Goal: Navigation & Orientation: Understand site structure

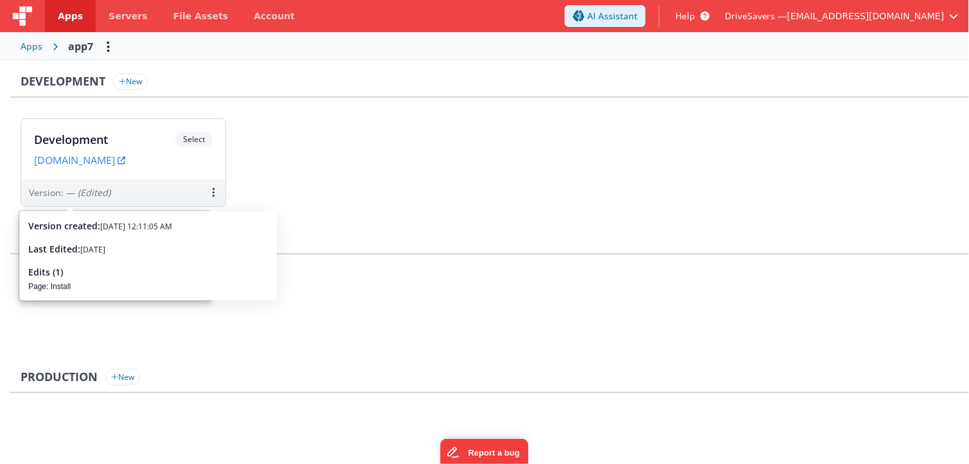
click at [858, 190] on ul "Development Select URLs [DOMAIN_NAME] Version: — (Edited)" at bounding box center [495, 169] width 949 height 102
click at [40, 46] on div "Apps" at bounding box center [32, 46] width 22 height 13
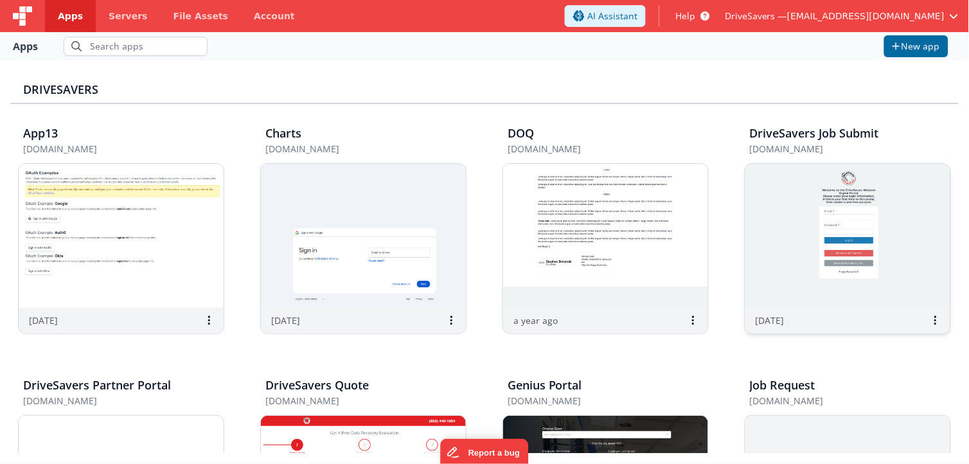
click at [825, 253] on img at bounding box center [848, 236] width 205 height 144
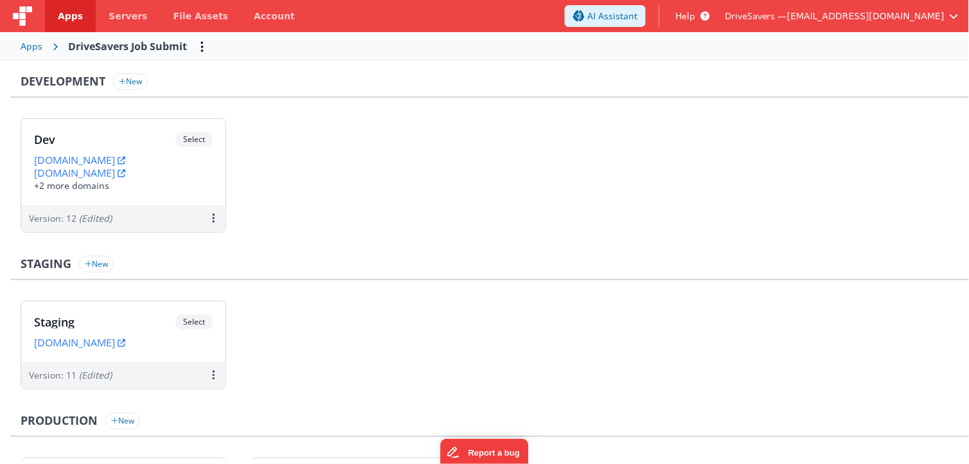
scroll to position [155, 0]
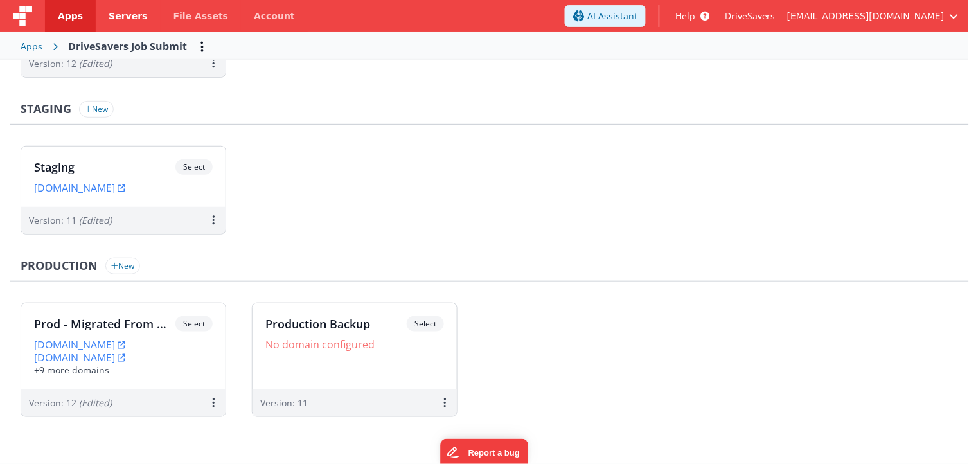
click at [100, 20] on link "Servers" at bounding box center [128, 16] width 64 height 32
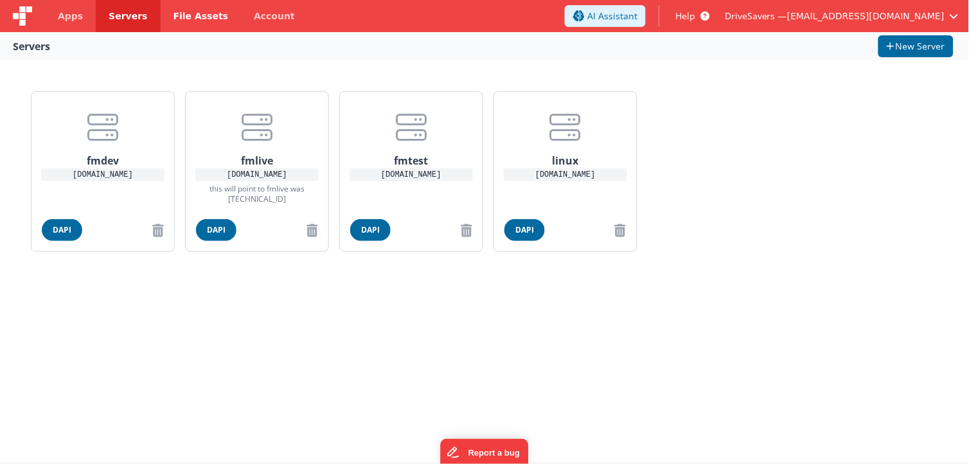
click at [178, 13] on span "File Assets" at bounding box center [201, 16] width 55 height 13
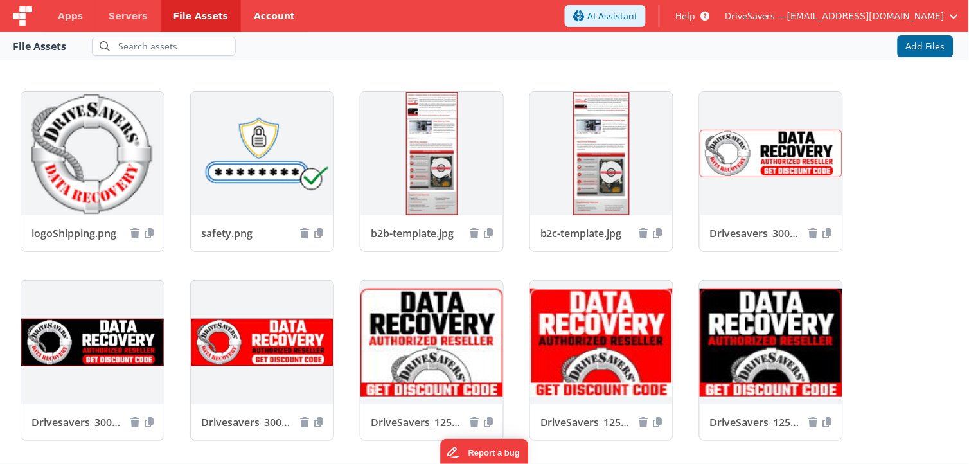
click at [241, 9] on link "Account" at bounding box center [274, 16] width 67 height 32
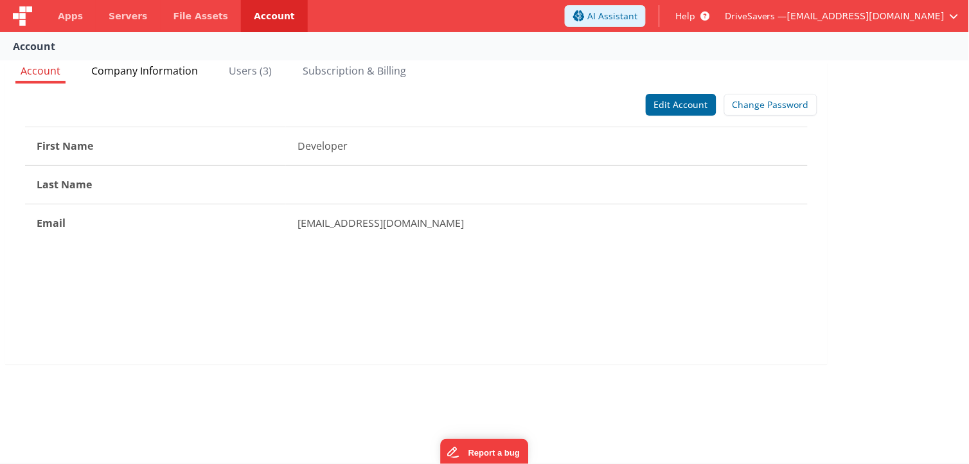
click at [114, 69] on span "Company Information" at bounding box center [144, 71] width 107 height 14
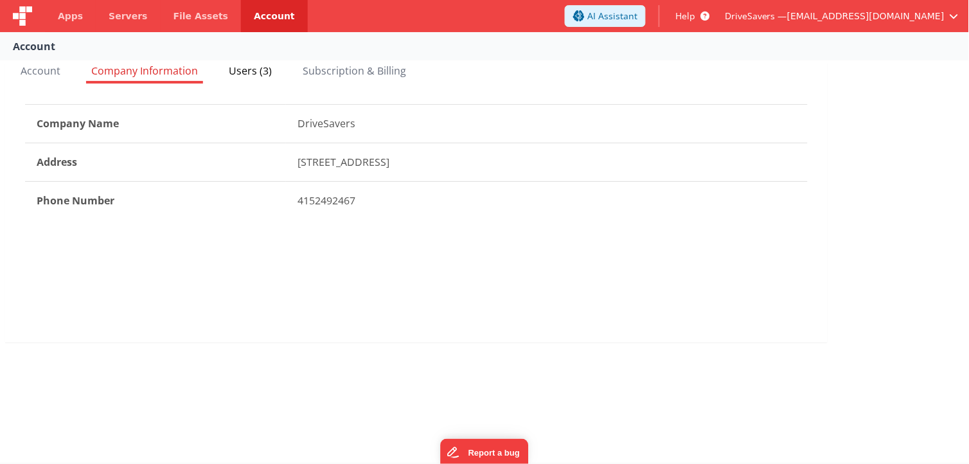
click at [258, 80] on li "Users (3)" at bounding box center [250, 73] width 53 height 21
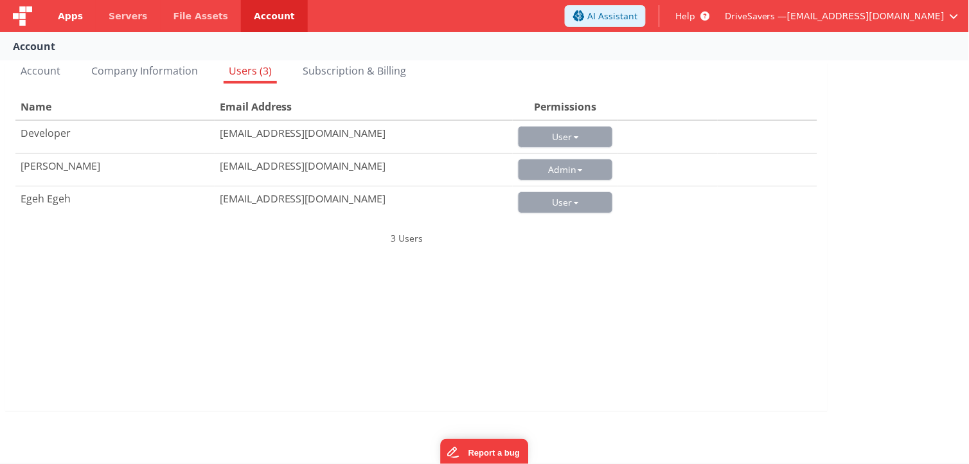
click at [76, 10] on span "Apps" at bounding box center [70, 16] width 25 height 13
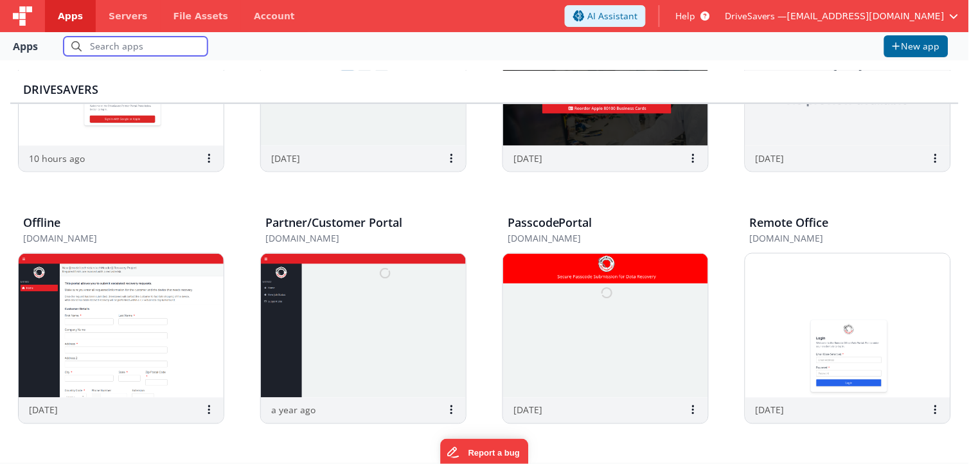
scroll to position [552, 0]
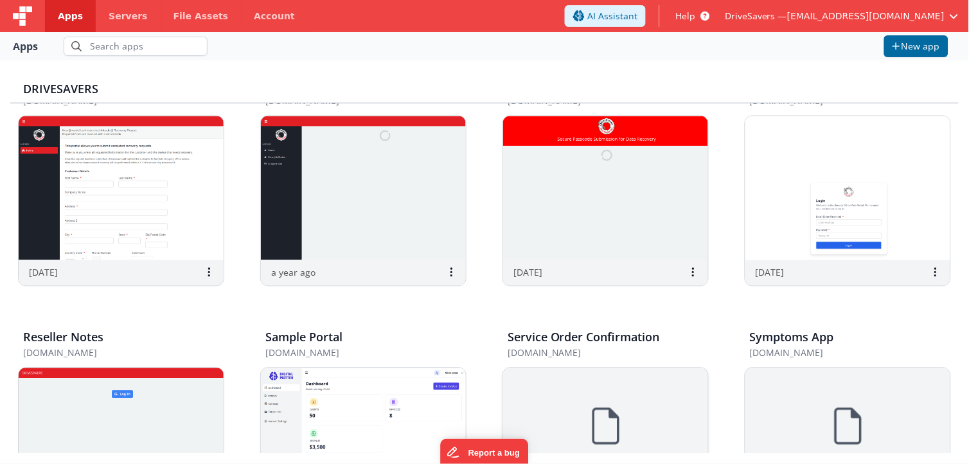
click at [606, 357] on h5 "[DOMAIN_NAME]" at bounding box center [592, 353] width 169 height 10
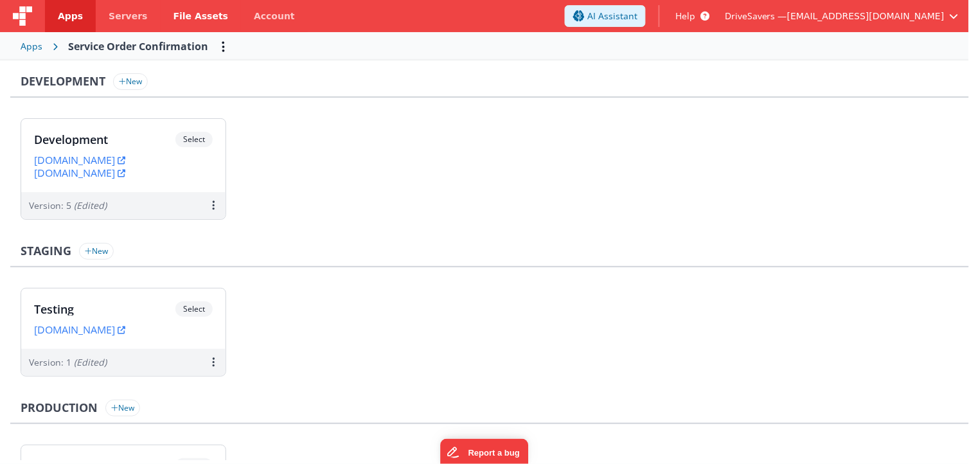
click at [192, 19] on span "File Assets" at bounding box center [201, 16] width 55 height 13
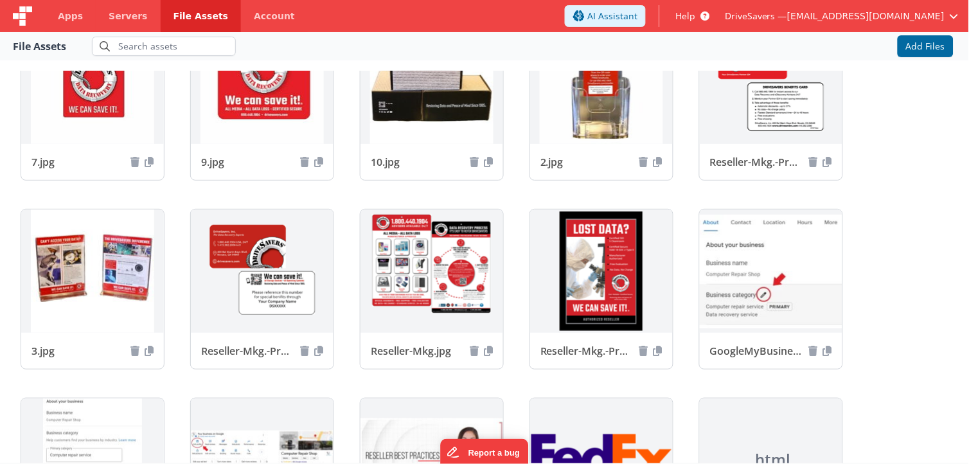
scroll to position [132, 0]
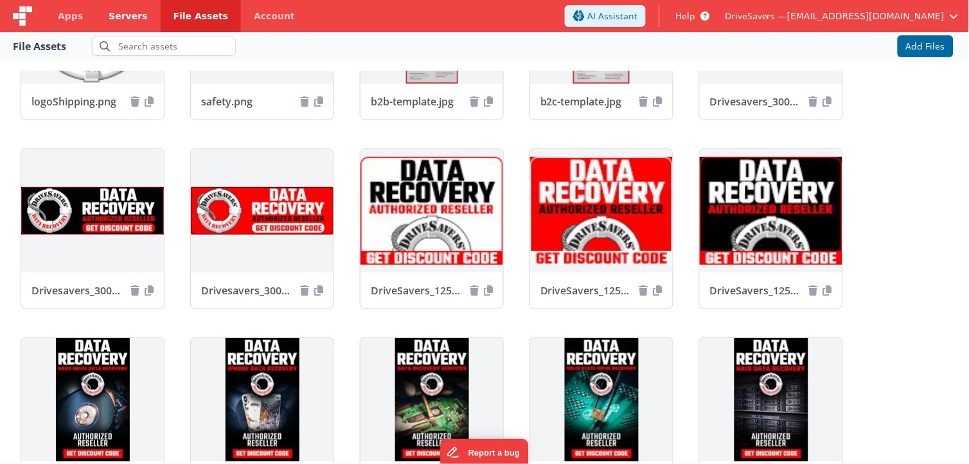
click at [133, 15] on span "Servers" at bounding box center [128, 16] width 39 height 13
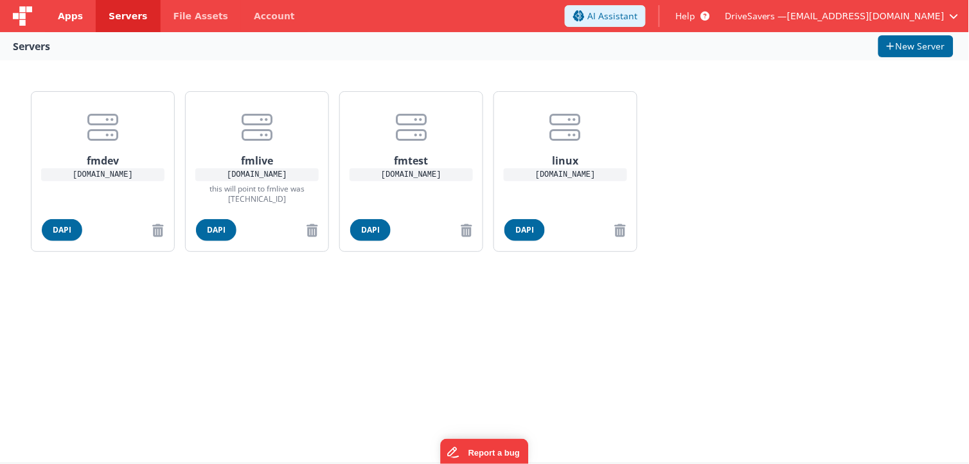
click at [64, 18] on span "Apps" at bounding box center [70, 16] width 25 height 13
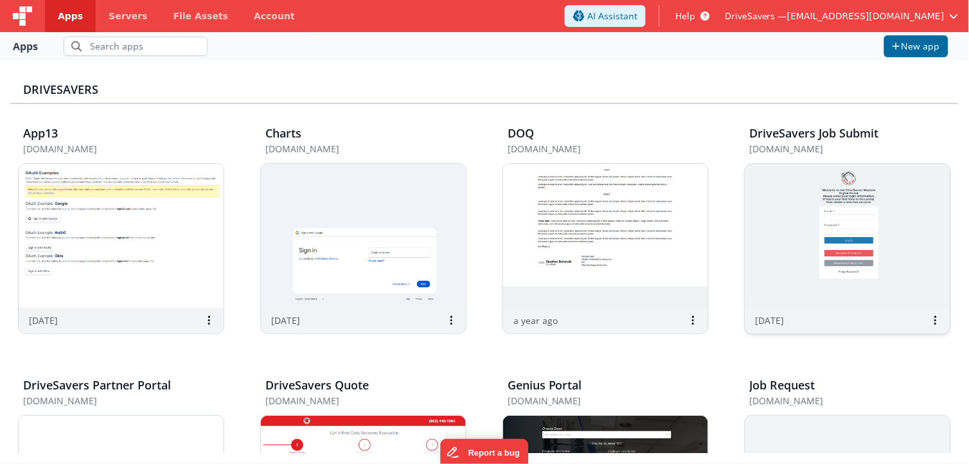
click at [943, 124] on div "DriveSavers Job Submit [DOMAIN_NAME]" at bounding box center [848, 142] width 206 height 41
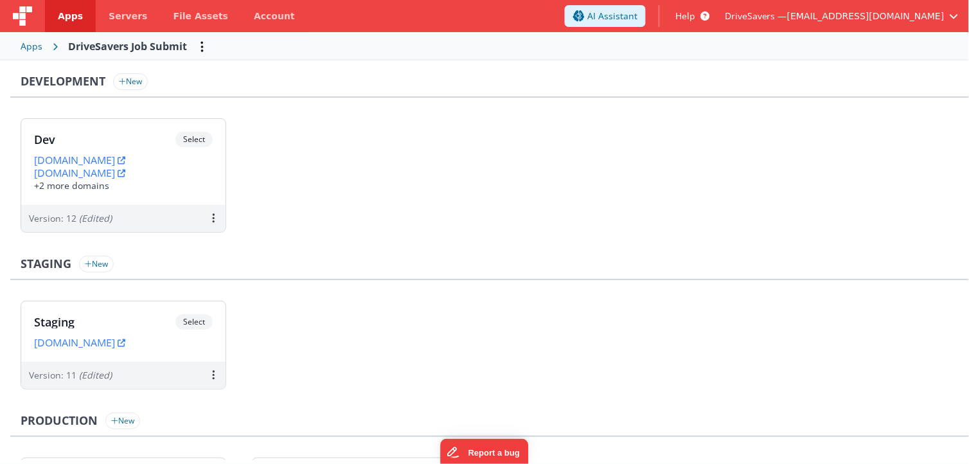
click at [125, 47] on div "DriveSavers Job Submit" at bounding box center [127, 46] width 119 height 15
click at [207, 46] on button "Options" at bounding box center [202, 46] width 21 height 21
click at [207, 46] on button at bounding box center [484, 232] width 969 height 464
click at [208, 40] on button "Options" at bounding box center [202, 46] width 21 height 21
click at [87, 13] on link "Apps" at bounding box center [70, 16] width 51 height 32
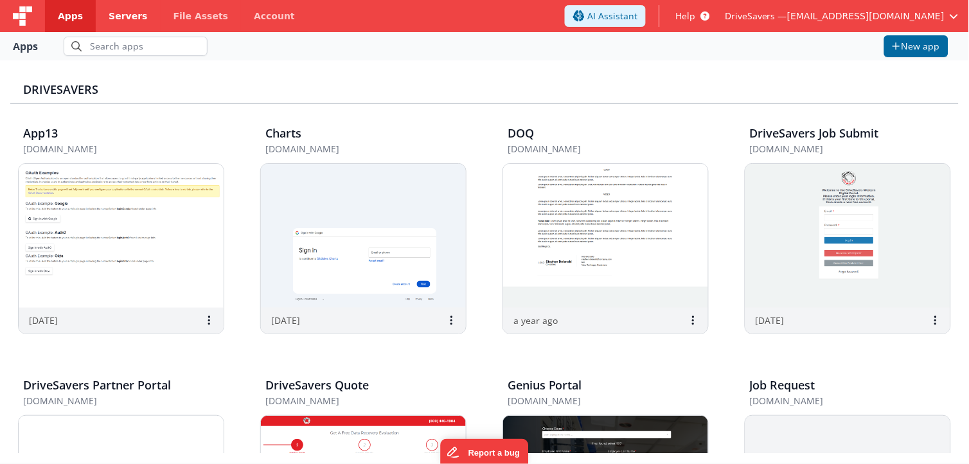
click at [102, 13] on link "Servers" at bounding box center [128, 16] width 64 height 32
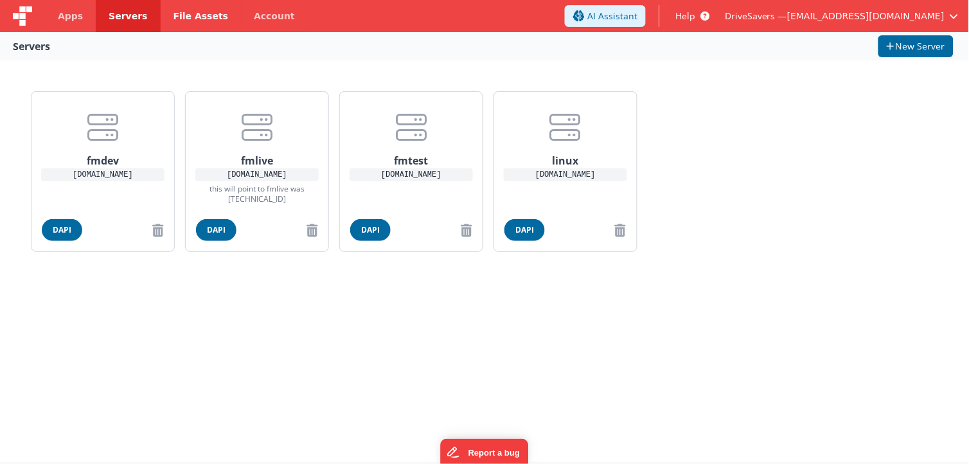
click at [161, 11] on link "File Assets" at bounding box center [201, 16] width 81 height 32
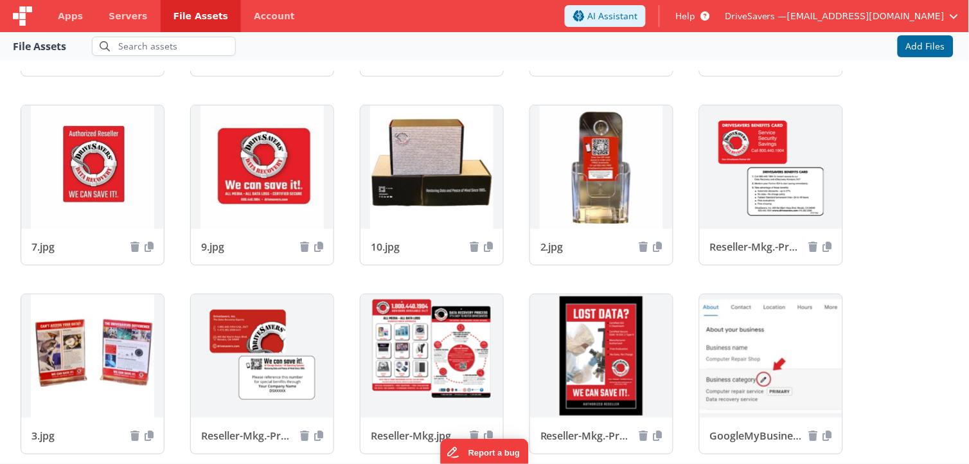
scroll to position [1103, 0]
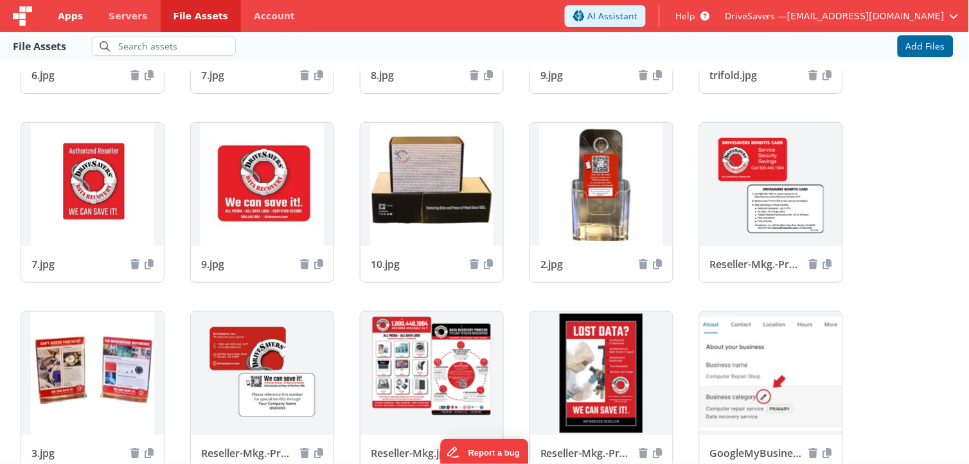
click at [69, 14] on span "Apps" at bounding box center [70, 16] width 25 height 13
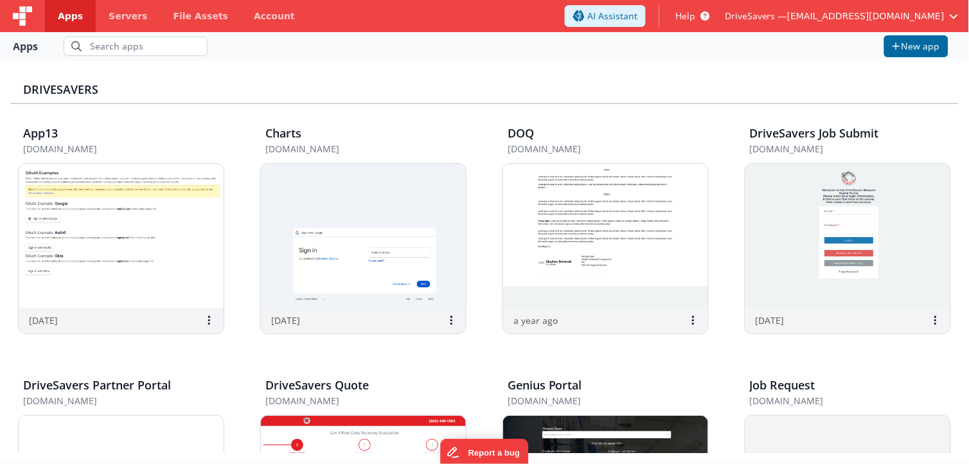
click at [69, 21] on span "Apps" at bounding box center [70, 16] width 25 height 13
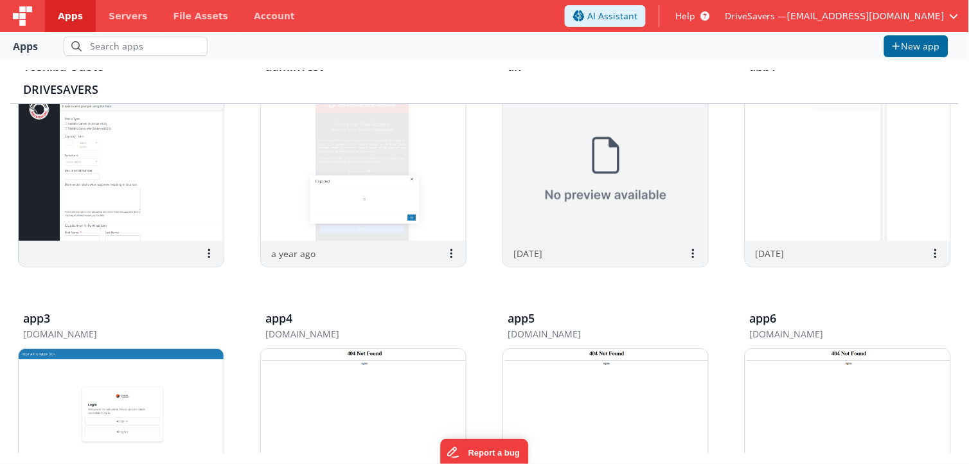
scroll to position [1078, 0]
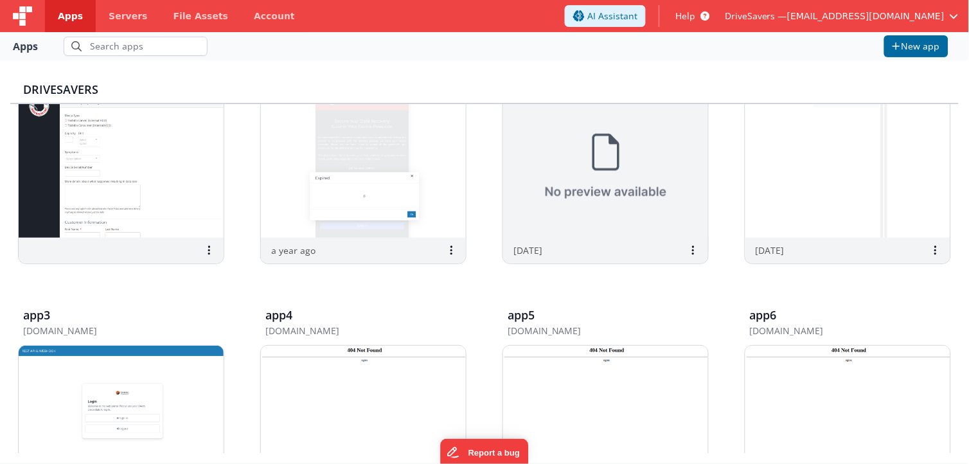
click at [145, 172] on img at bounding box center [121, 166] width 205 height 144
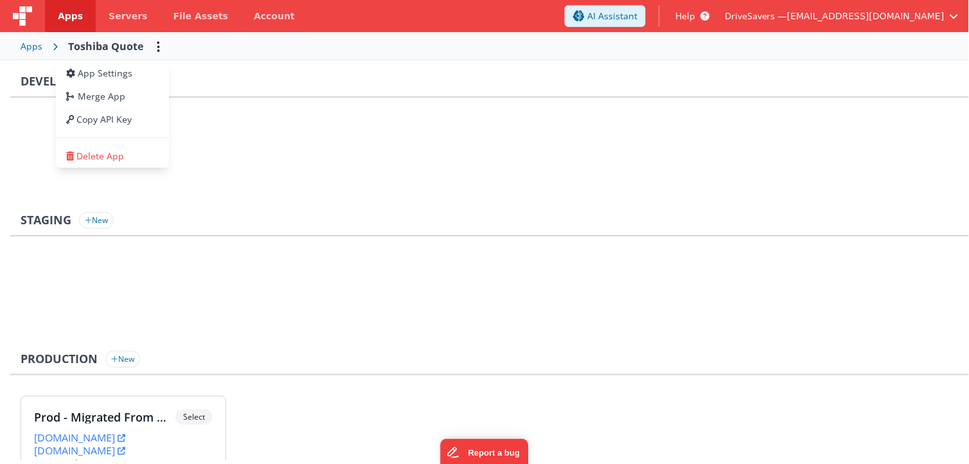
click at [206, 247] on button at bounding box center [484, 232] width 969 height 464
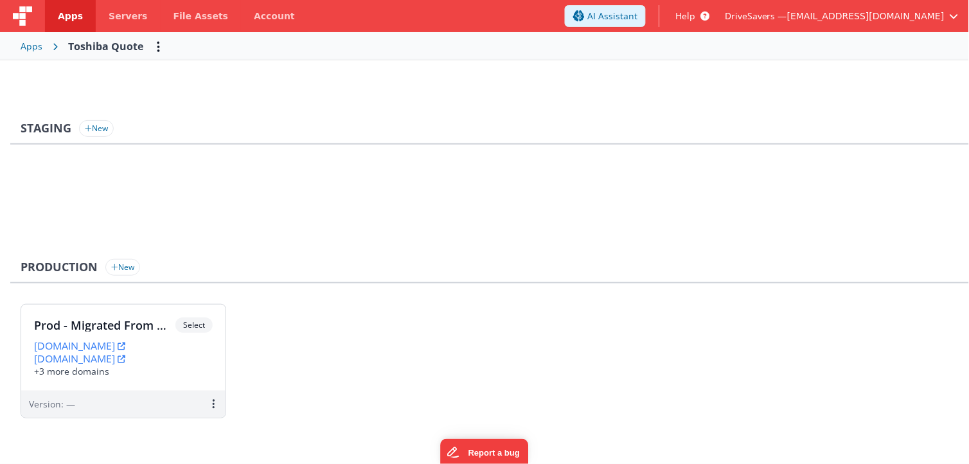
click at [914, 196] on ul at bounding box center [495, 207] width 949 height 84
